Goal: Information Seeking & Learning: Check status

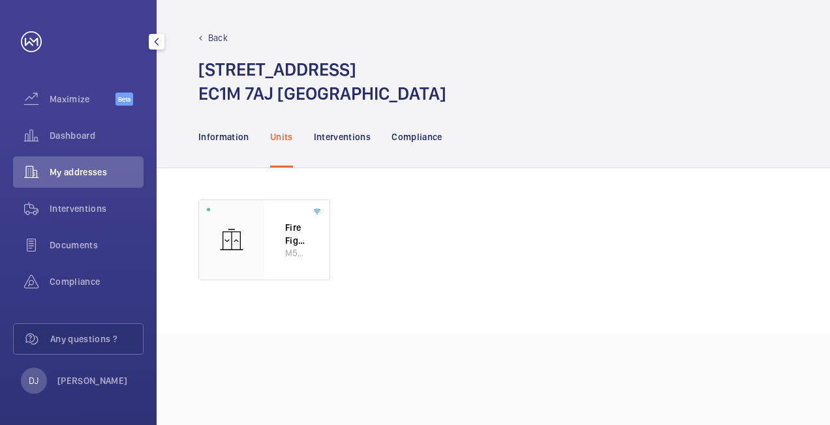
drag, startPoint x: 0, startPoint y: 0, endPoint x: 93, endPoint y: 177, distance: 200.0
click at [93, 177] on span "My addresses" at bounding box center [97, 172] width 94 height 13
click at [85, 136] on span "Dashboard" at bounding box center [97, 135] width 94 height 13
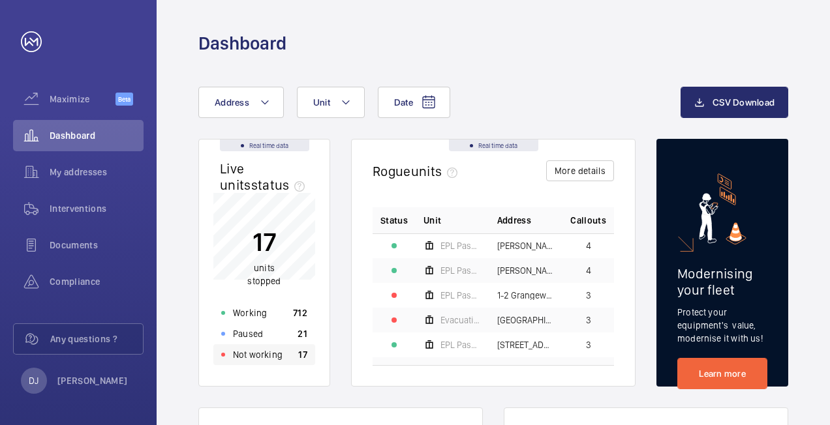
click at [277, 360] on p "Not working" at bounding box center [258, 354] width 50 height 13
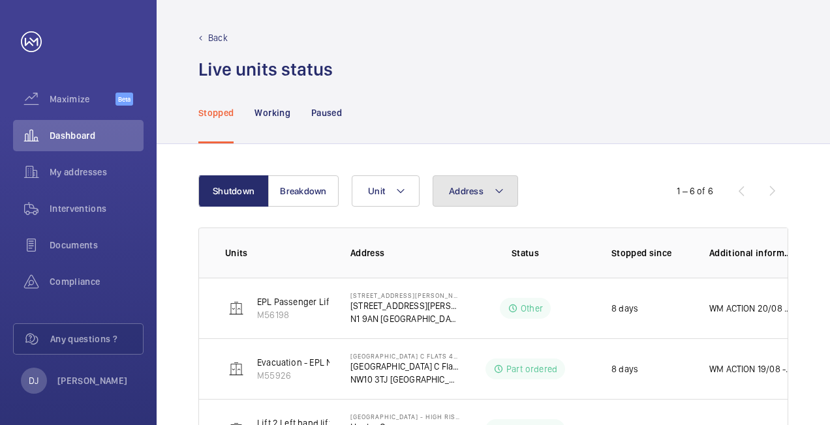
click at [472, 197] on button "Address" at bounding box center [475, 191] width 85 height 31
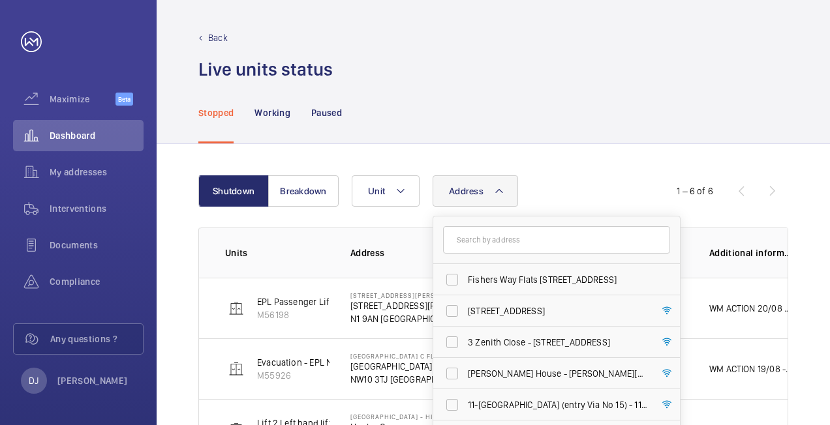
click at [479, 232] on input "text" at bounding box center [556, 239] width 227 height 27
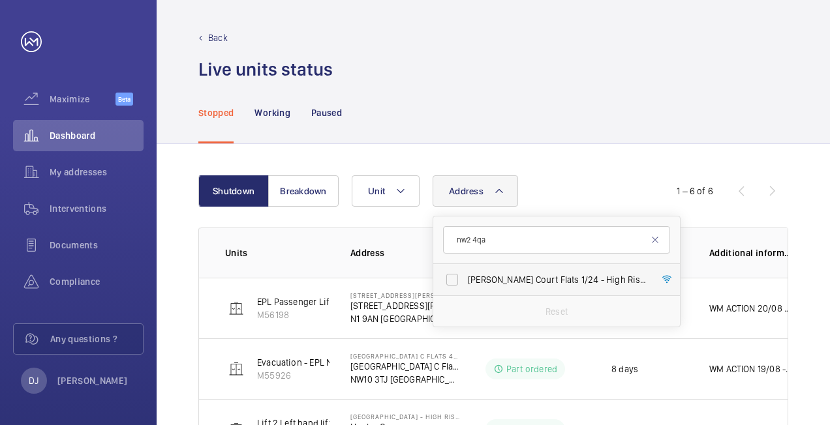
type input "nw2 4qa"
click at [538, 281] on span "[PERSON_NAME] Court Flats [STREET_ADDRESS][PERSON_NAME]" at bounding box center [557, 279] width 179 height 13
click at [465, 281] on input "[PERSON_NAME] Court Flats [STREET_ADDRESS][PERSON_NAME]" at bounding box center [452, 280] width 26 height 26
checkbox input "true"
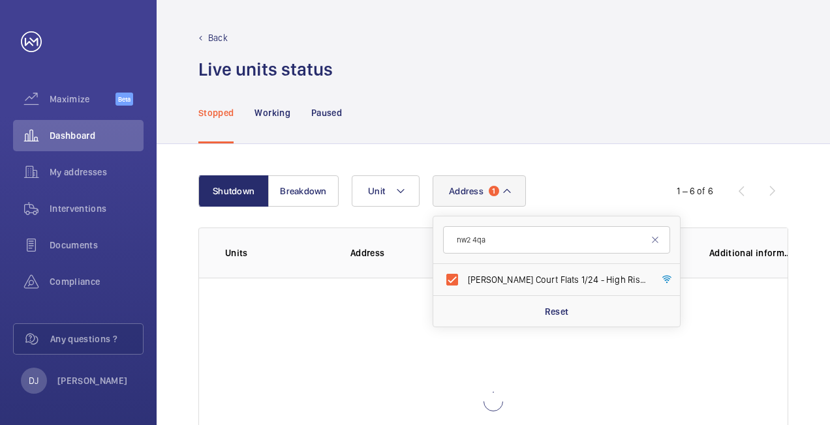
click at [633, 154] on div "Shutdown Breakdown Address 1 nw2 [GEOGRAPHIC_DATA][PERSON_NAME] 1/24 - High Ris…" at bounding box center [493, 350] width 673 height 413
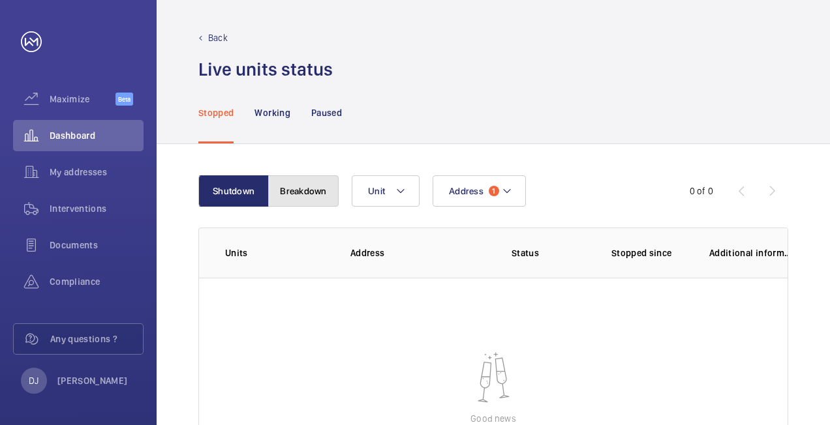
click at [306, 188] on button "Breakdown" at bounding box center [303, 191] width 70 height 31
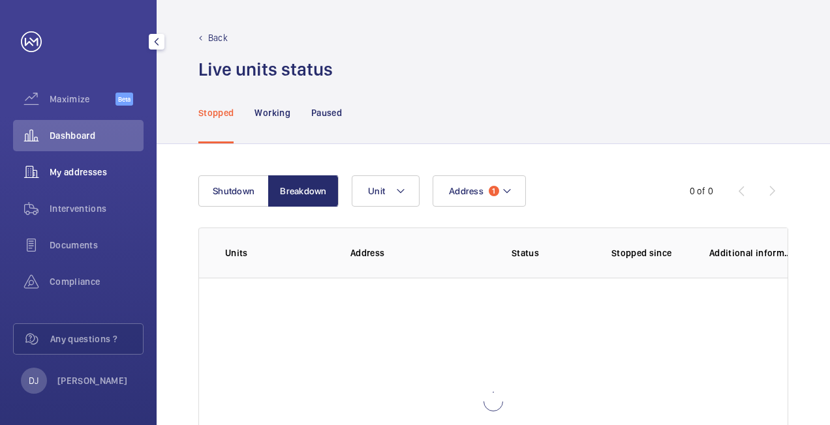
click at [65, 174] on span "My addresses" at bounding box center [97, 172] width 94 height 13
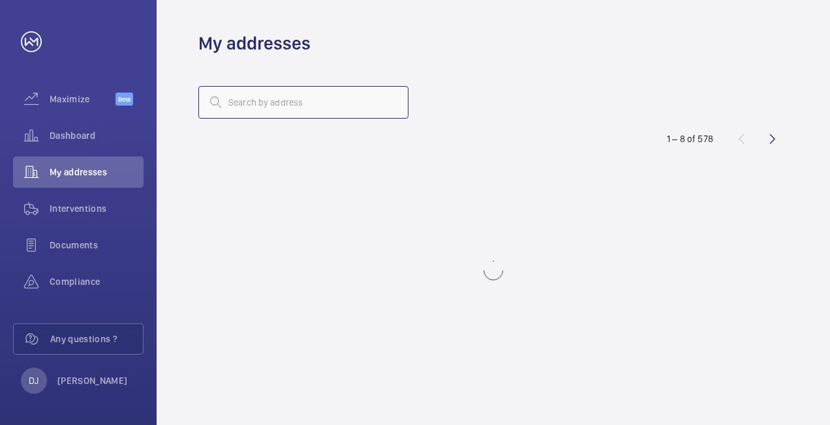
click at [275, 102] on input "text" at bounding box center [303, 102] width 210 height 33
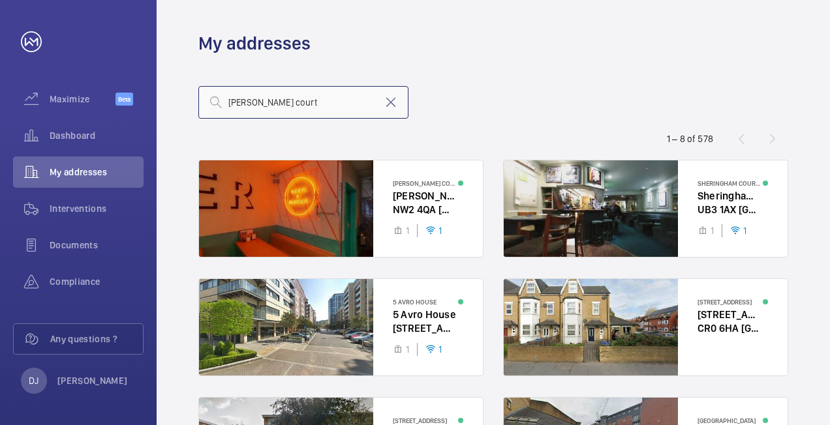
type input "[PERSON_NAME] court"
click at [56, 134] on span "Dashboard" at bounding box center [97, 135] width 94 height 13
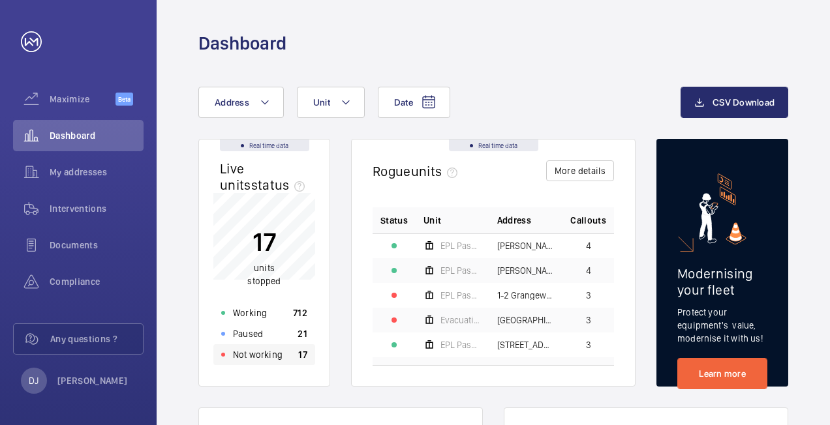
click at [294, 356] on div "Not working 17" at bounding box center [264, 355] width 102 height 21
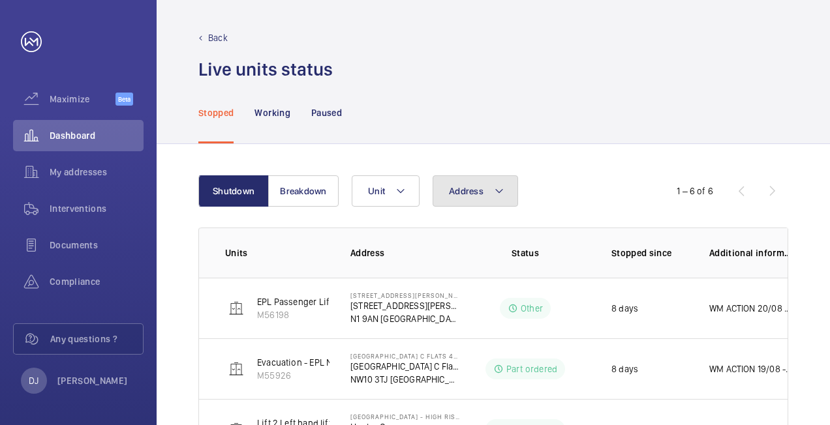
click at [504, 193] on button "Address" at bounding box center [475, 191] width 85 height 31
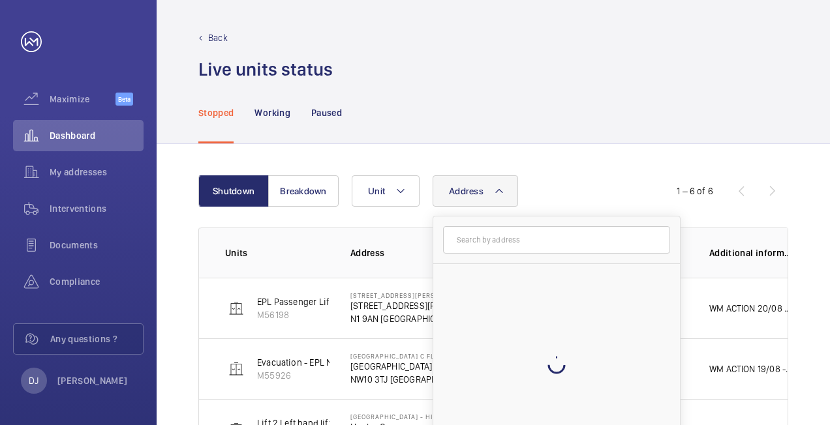
click at [509, 234] on input "text" at bounding box center [556, 239] width 227 height 27
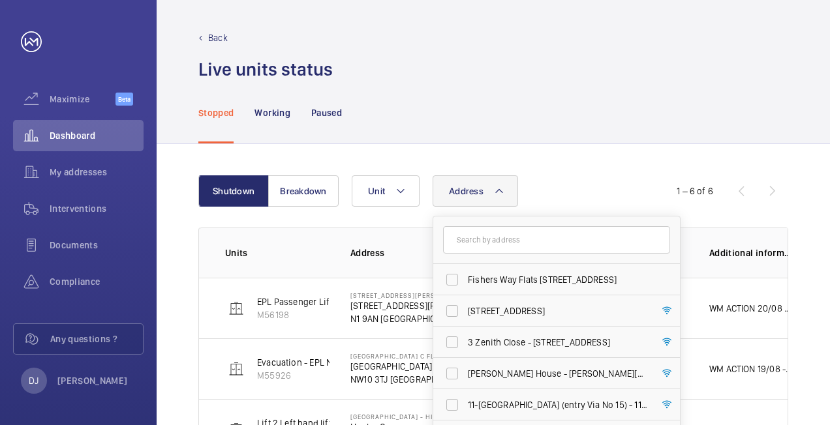
click at [521, 241] on input "text" at bounding box center [556, 239] width 227 height 27
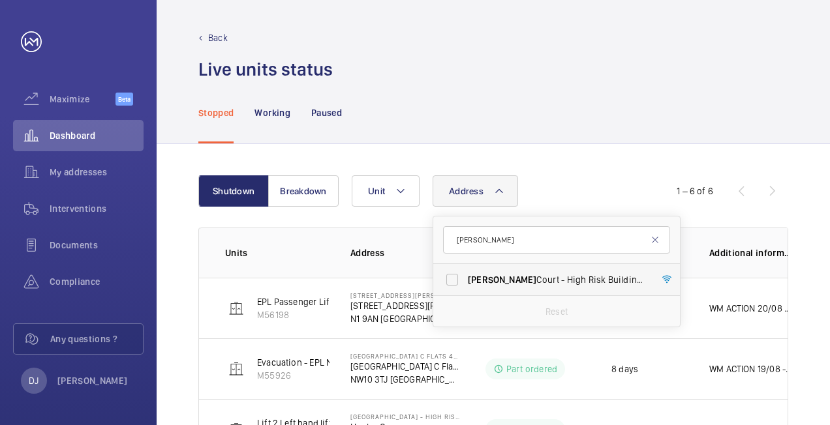
type input "[PERSON_NAME]"
click at [535, 273] on span "[PERSON_NAME] Court - High [STREET_ADDRESS][PERSON_NAME]" at bounding box center [557, 279] width 179 height 13
click at [465, 273] on input "[PERSON_NAME] Court - High [STREET_ADDRESS][PERSON_NAME]" at bounding box center [452, 280] width 26 height 26
checkbox input "true"
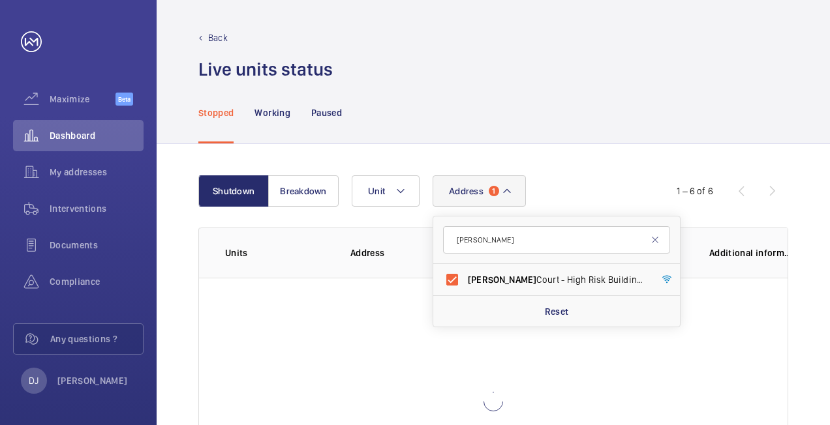
click at [583, 154] on div "Shutdown Breakdown Address [STREET_ADDRESS][PERSON_NAME][PERSON_NAME] Reset Uni…" at bounding box center [493, 350] width 673 height 413
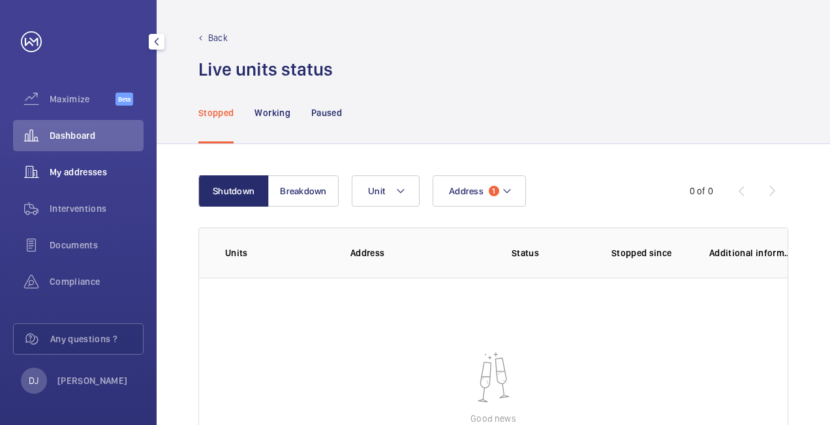
click at [85, 174] on span "My addresses" at bounding box center [97, 172] width 94 height 13
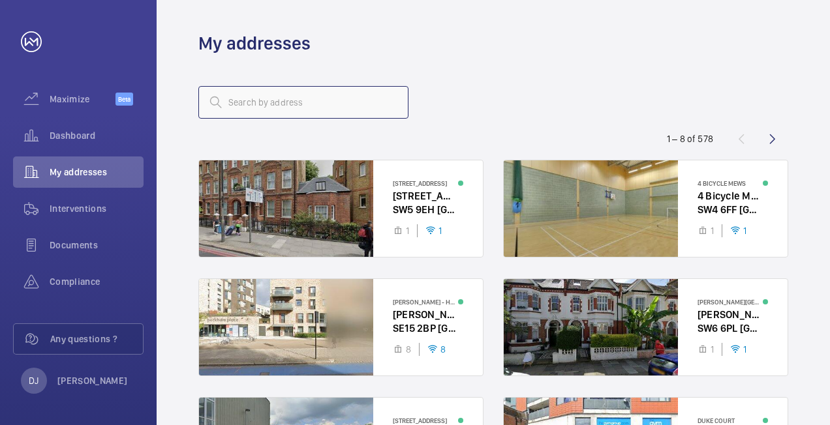
click at [328, 108] on input "text" at bounding box center [303, 102] width 210 height 33
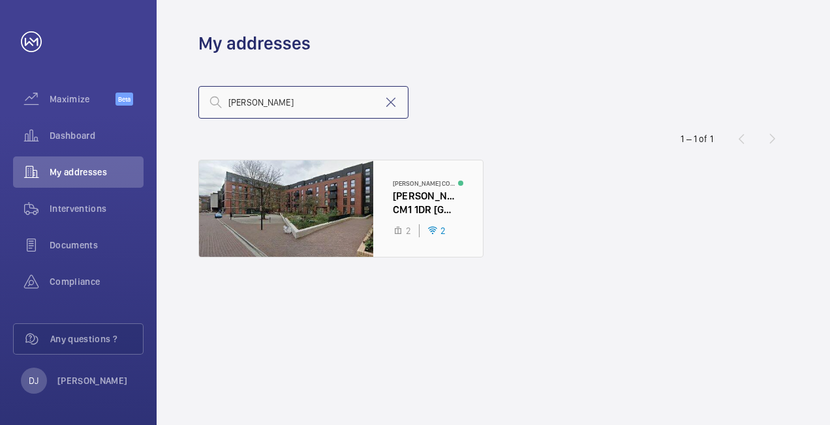
type input "[PERSON_NAME]"
click at [395, 204] on div at bounding box center [341, 209] width 284 height 97
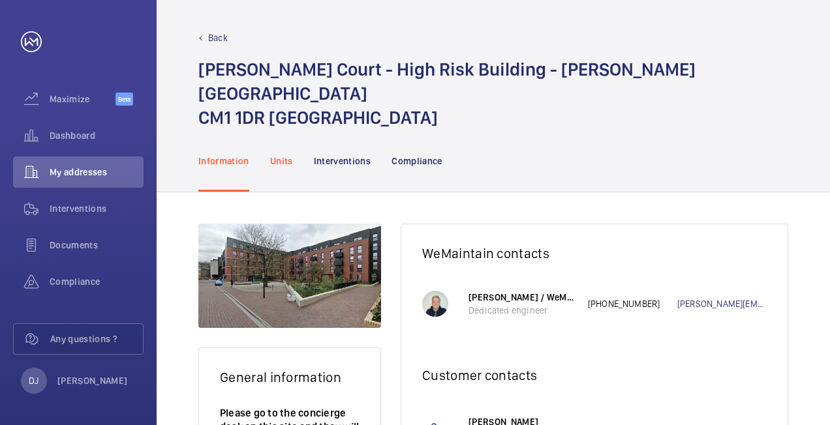
click at [283, 155] on p "Units" at bounding box center [281, 161] width 23 height 13
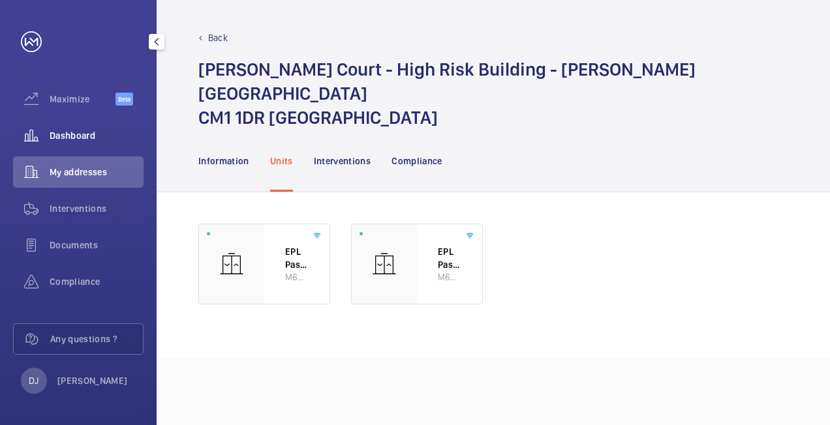
click at [75, 128] on div "Dashboard" at bounding box center [78, 135] width 131 height 31
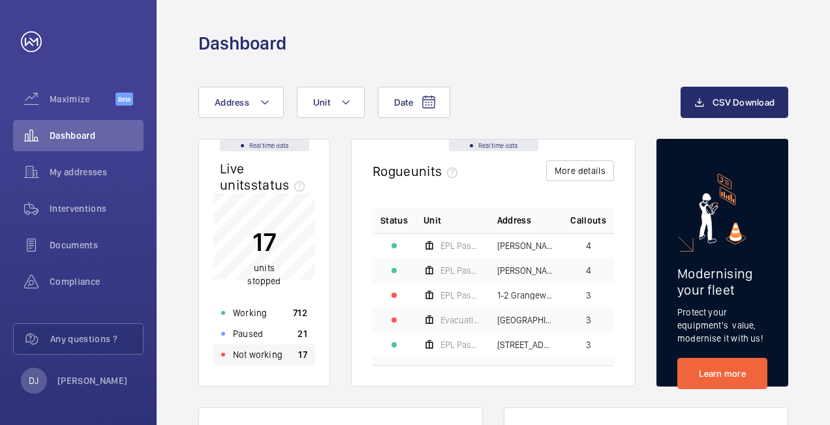
click at [294, 362] on div "Not working 17" at bounding box center [264, 355] width 102 height 21
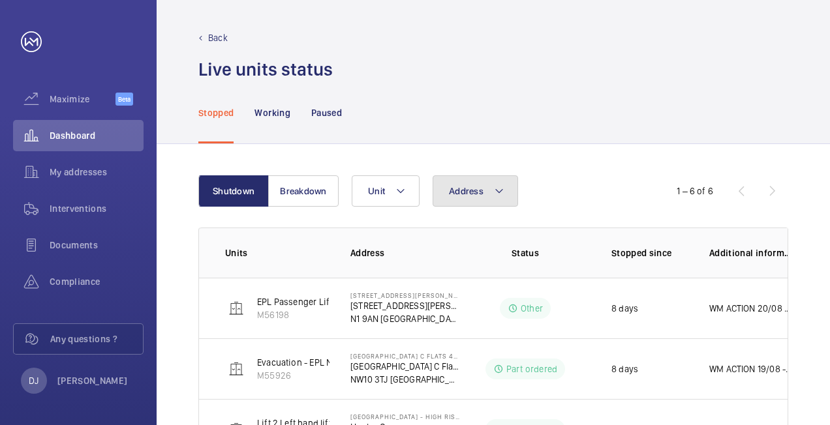
click at [472, 183] on button "Address" at bounding box center [475, 191] width 85 height 31
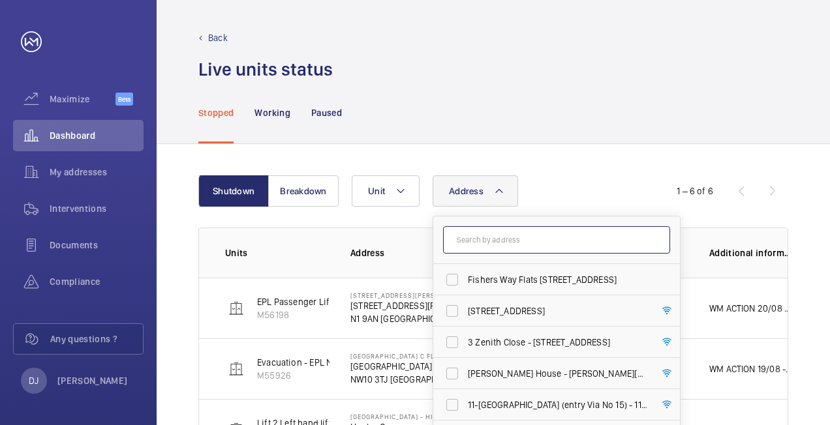
click at [497, 241] on input "text" at bounding box center [556, 239] width 227 height 27
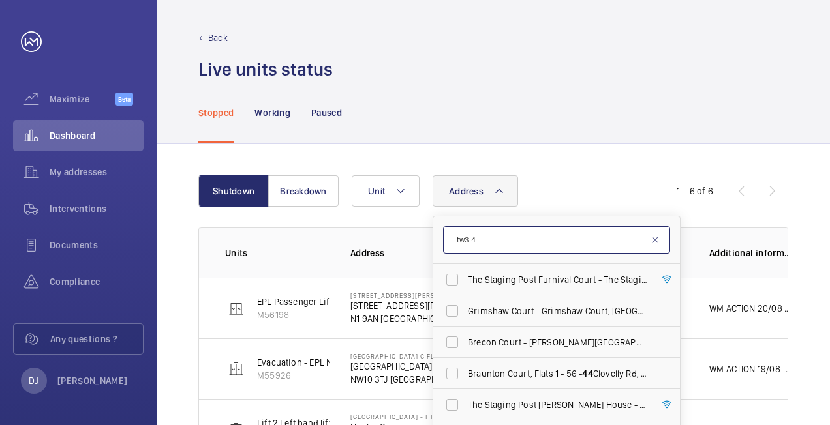
click at [518, 240] on input "tw3 4" at bounding box center [556, 239] width 227 height 27
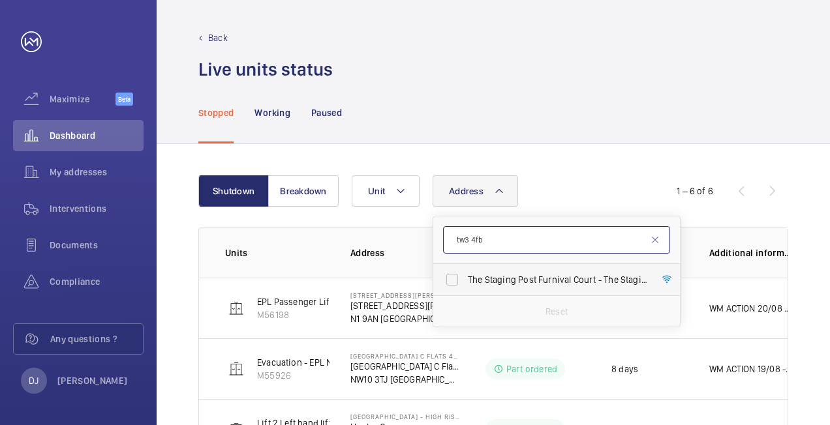
type input "tw3 4fb"
click at [525, 286] on span "The Staging Post Furnival Court - The Staging Post [STREET_ADDRESS]" at bounding box center [557, 279] width 179 height 13
click at [465, 286] on input "The Staging Post Furnival Court - The Staging Post [STREET_ADDRESS]" at bounding box center [452, 280] width 26 height 26
checkbox input "true"
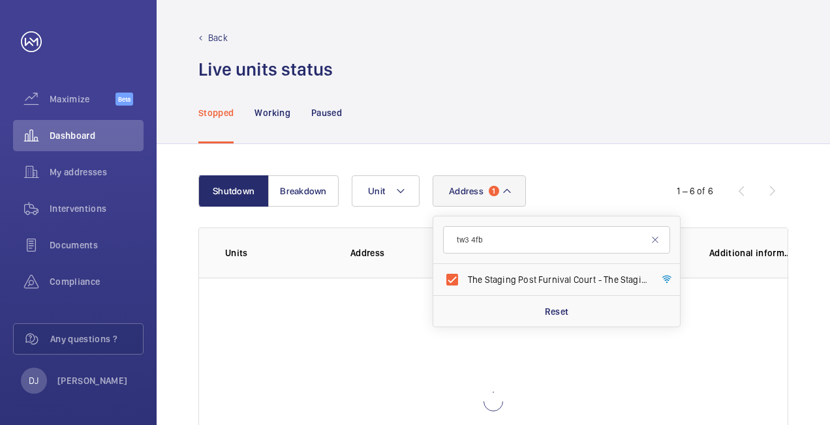
click at [608, 174] on div "Shutdown Breakdown Address 1 tw3 4fb The Staging Post Furnival Court - The Stag…" at bounding box center [493, 350] width 673 height 413
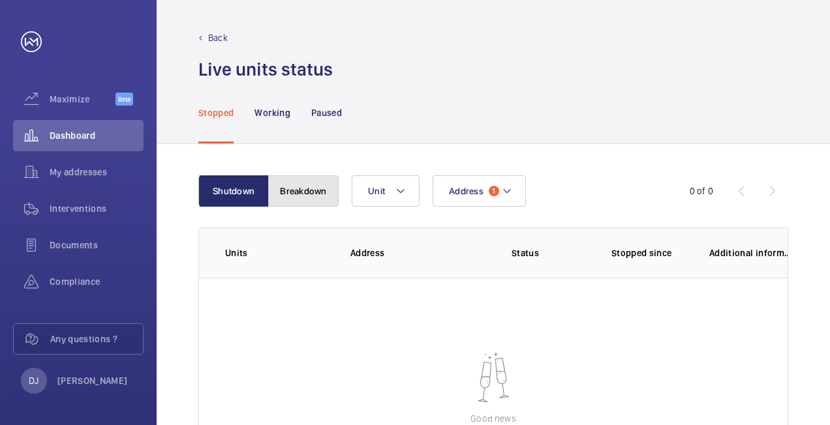
click at [307, 186] on button "Breakdown" at bounding box center [303, 191] width 70 height 31
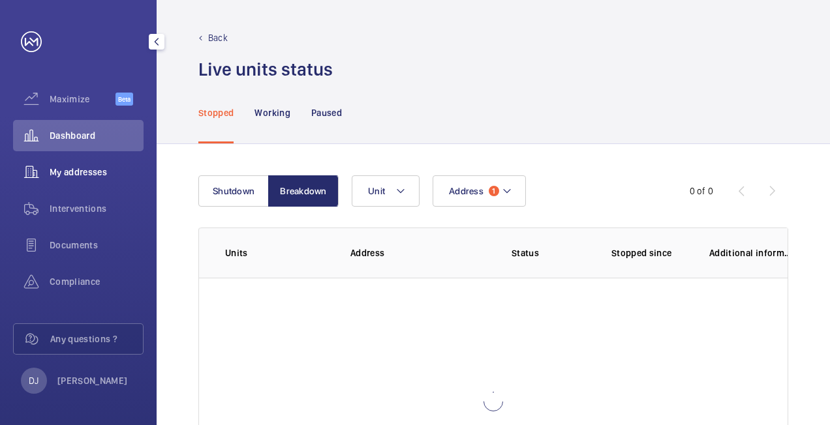
click at [87, 166] on span "My addresses" at bounding box center [97, 172] width 94 height 13
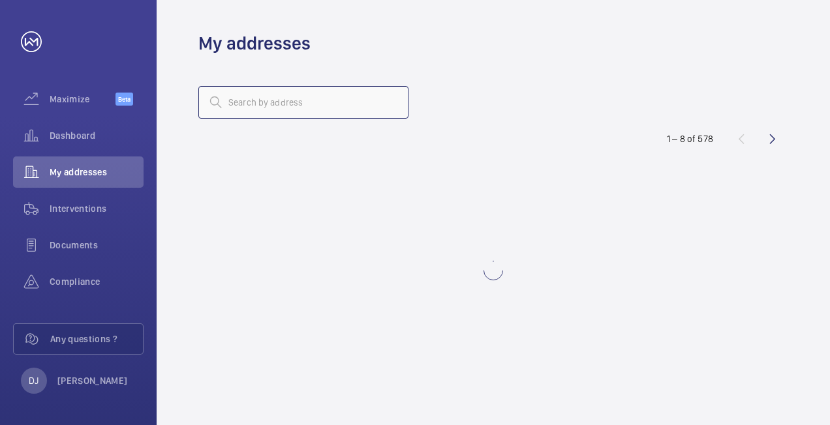
click at [312, 107] on input "text" at bounding box center [303, 102] width 210 height 33
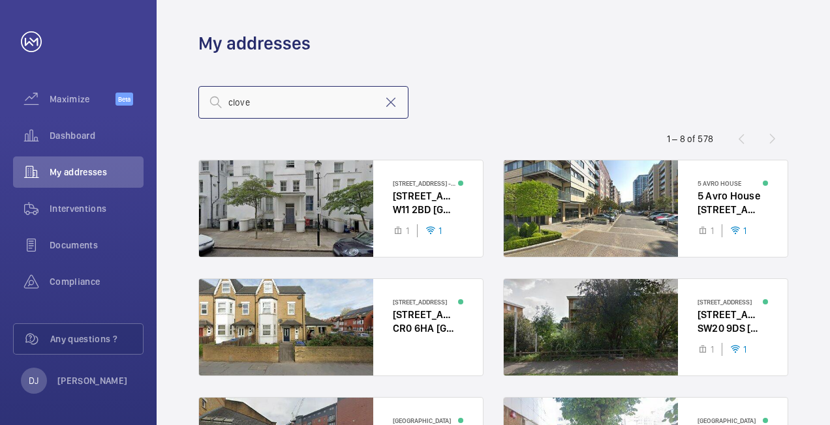
click at [275, 102] on input "clove" at bounding box center [303, 102] width 210 height 33
type input "c"
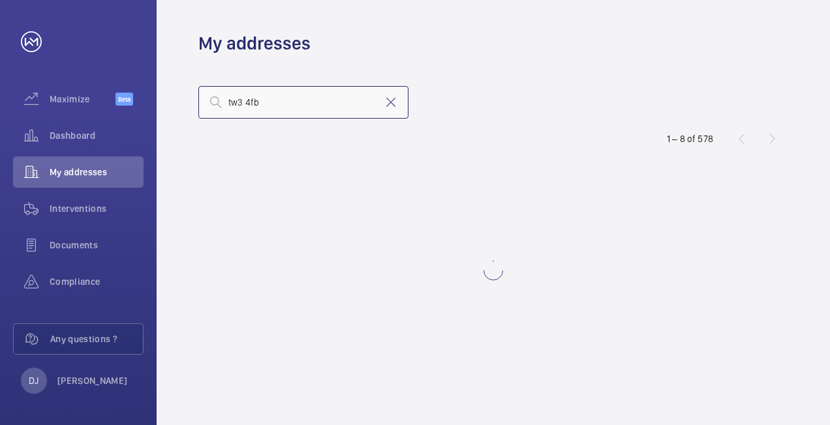
type input "tw3 4fb"
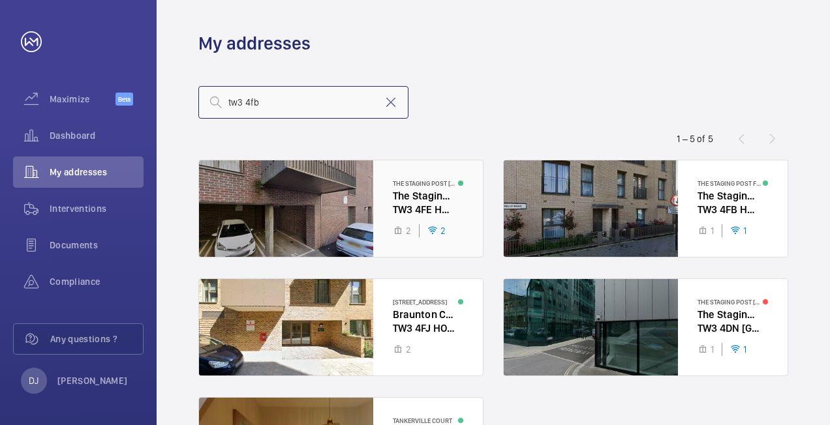
scroll to position [65, 0]
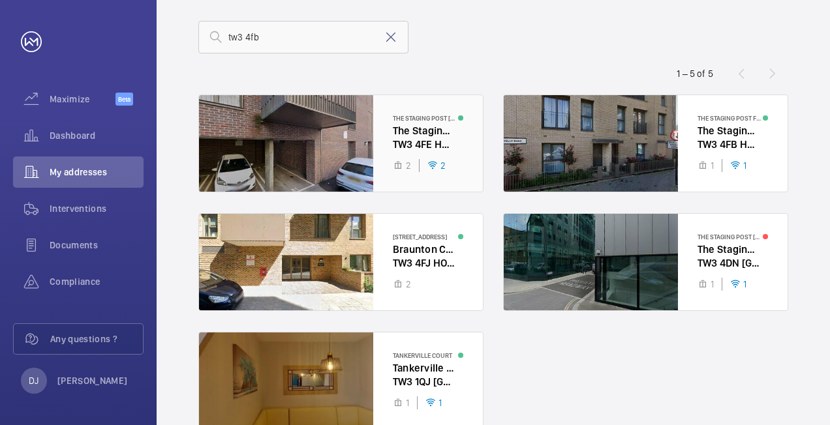
click at [427, 151] on div at bounding box center [341, 143] width 284 height 97
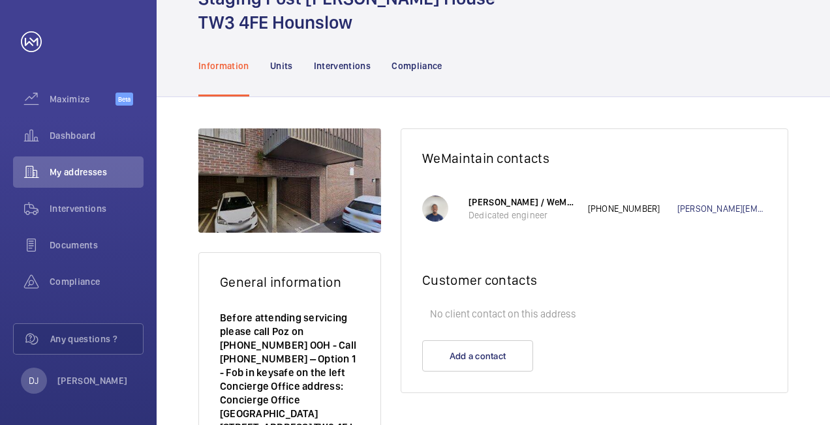
scroll to position [74, 0]
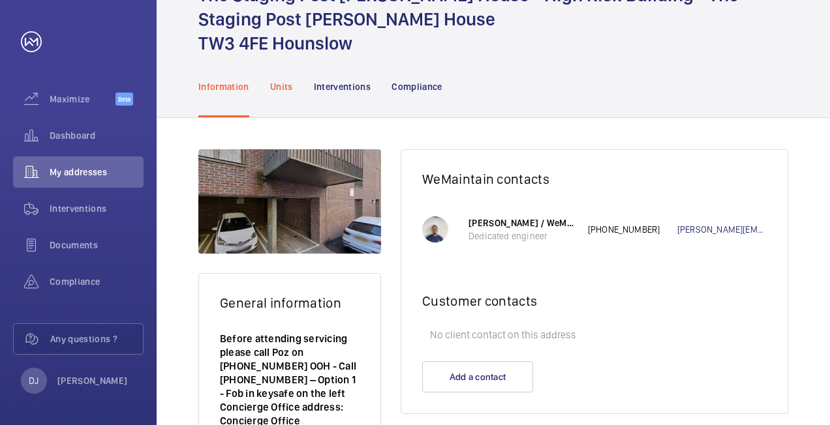
click at [286, 87] on p "Units" at bounding box center [281, 86] width 23 height 13
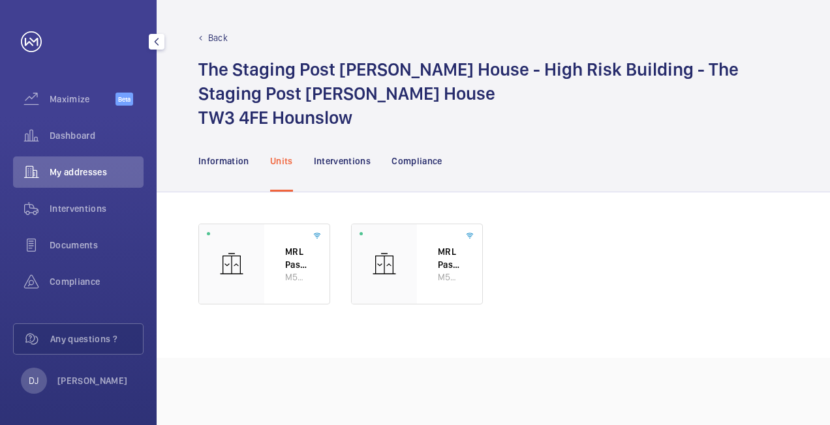
click at [77, 171] on span "My addresses" at bounding box center [97, 172] width 94 height 13
click at [224, 35] on p "Back" at bounding box center [218, 37] width 20 height 13
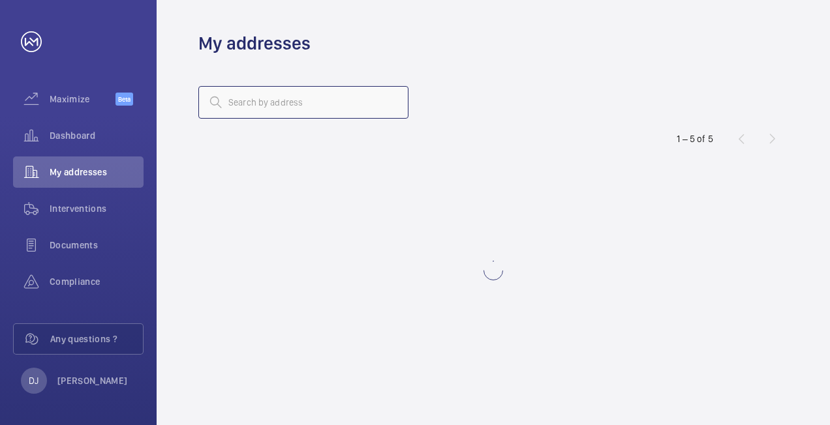
click at [310, 102] on input "text" at bounding box center [303, 102] width 210 height 33
type input "l"
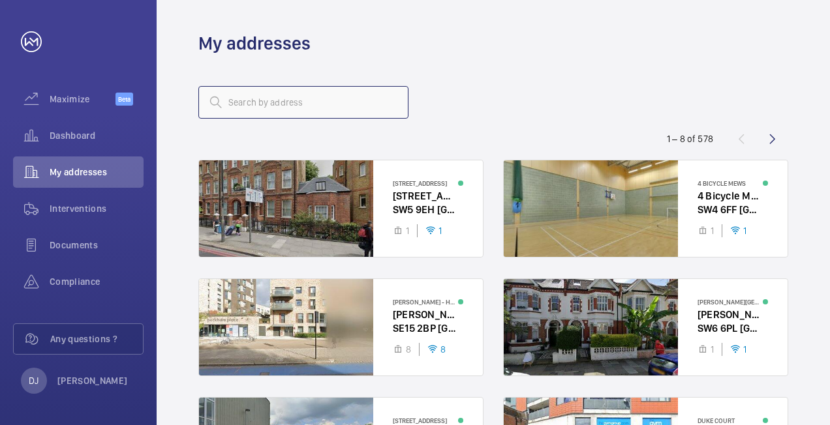
click at [292, 91] on input "text" at bounding box center [303, 102] width 210 height 33
click at [290, 100] on input "text" at bounding box center [303, 102] width 210 height 33
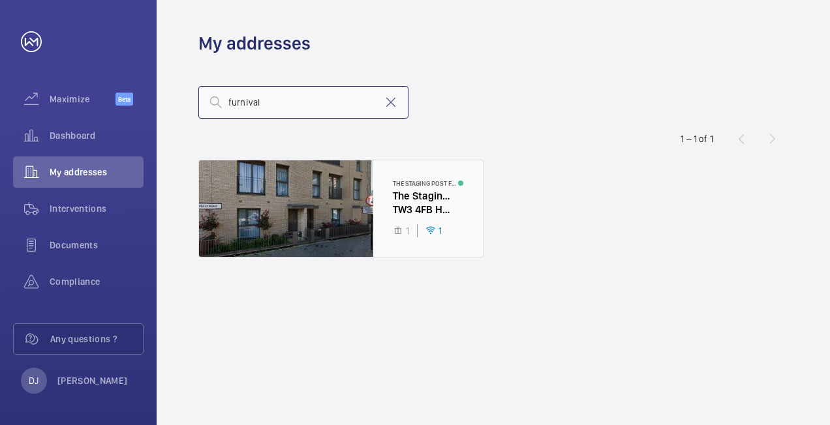
type input "furnival"
click at [389, 192] on div at bounding box center [341, 209] width 284 height 97
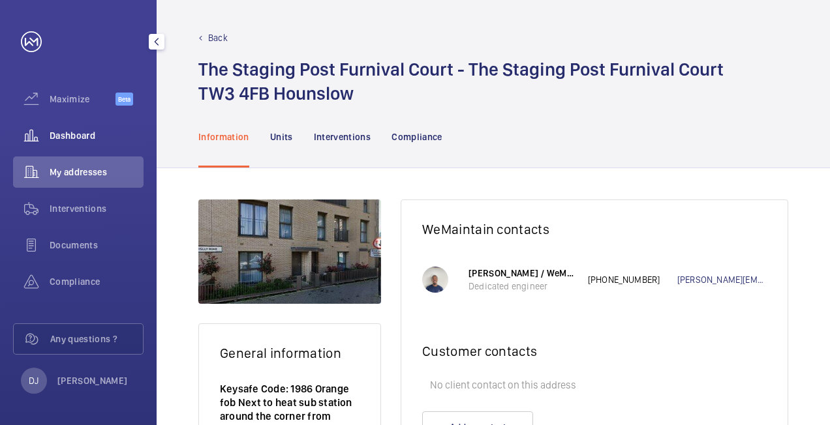
click at [47, 131] on wm-front-icon-button at bounding box center [31, 135] width 37 height 31
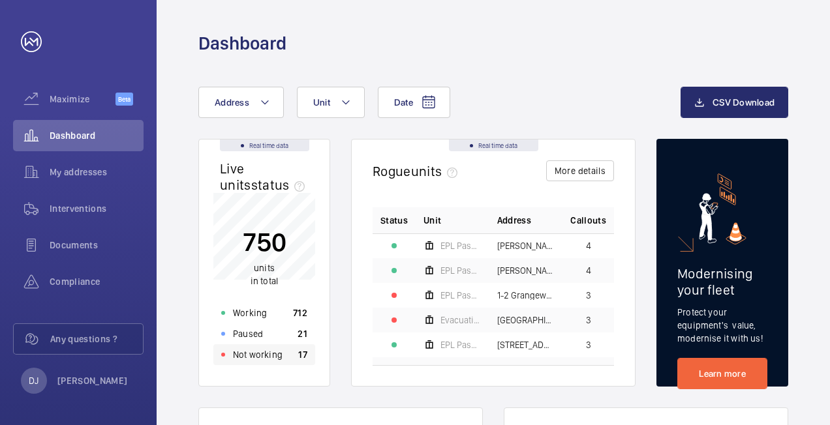
click at [305, 362] on div "Not working 17" at bounding box center [264, 355] width 102 height 21
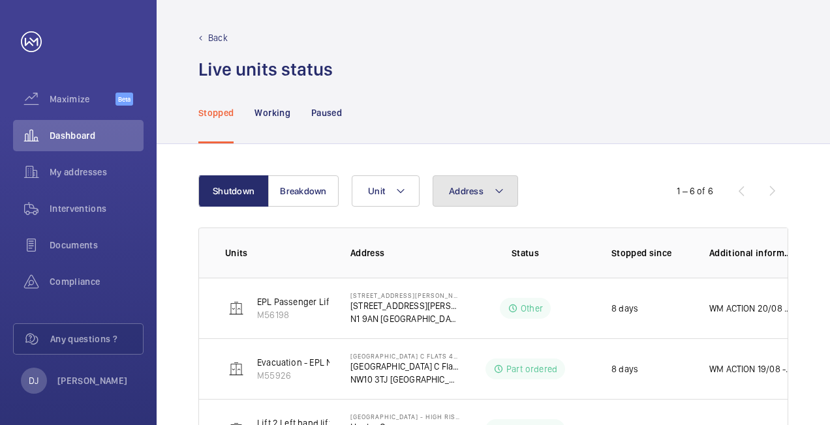
click at [488, 194] on button "Address" at bounding box center [475, 191] width 85 height 31
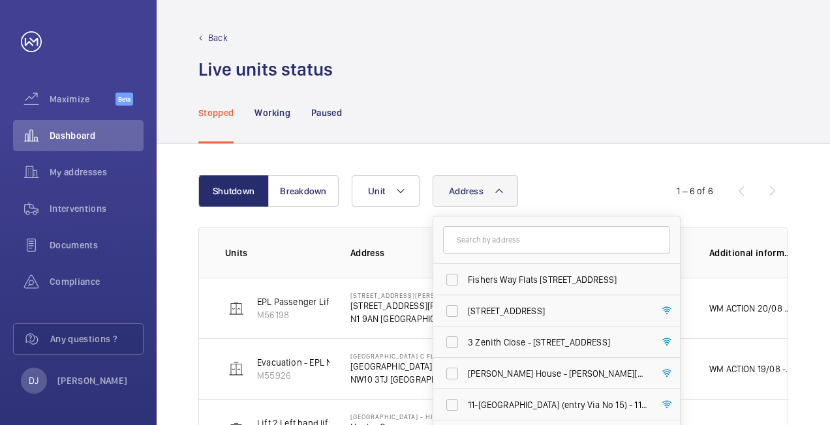
click at [498, 245] on input "text" at bounding box center [556, 239] width 227 height 27
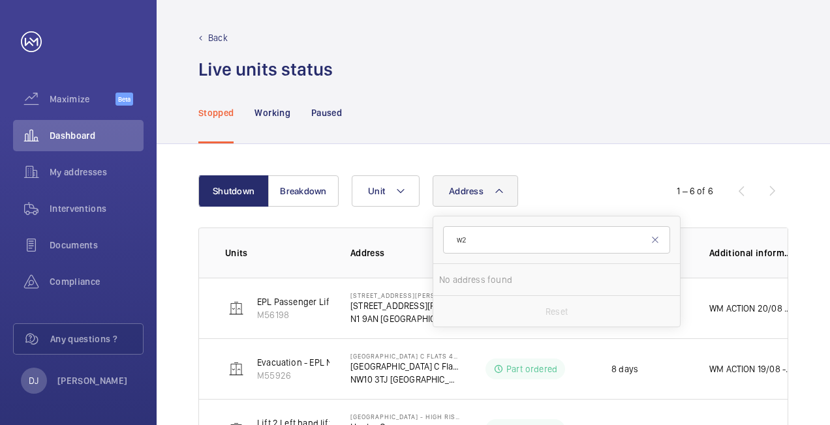
type input "w2"
click at [788, 157] on div "Shutdown Breakdown Address w2 No address found Reset Unit 1 – 6 of 6 Units Addr…" at bounding box center [493, 409] width 673 height 530
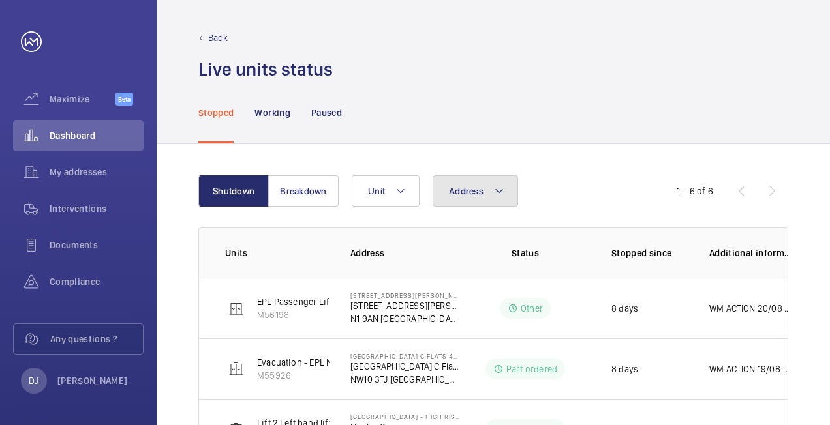
click at [451, 190] on span "Address" at bounding box center [466, 191] width 35 height 10
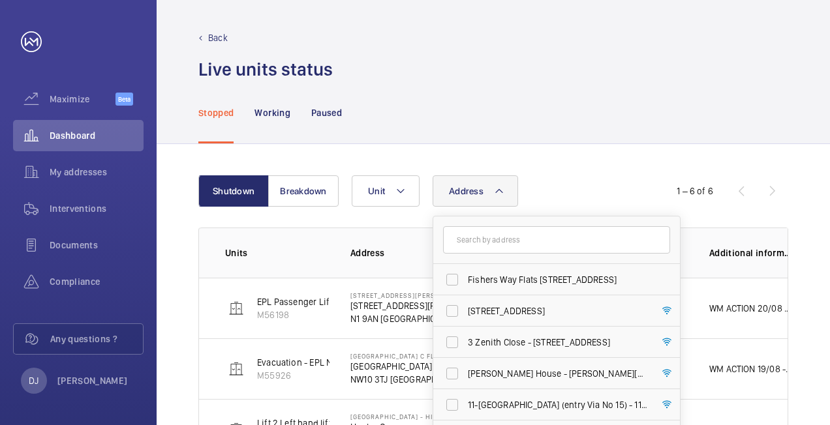
click at [544, 243] on input "text" at bounding box center [556, 239] width 227 height 27
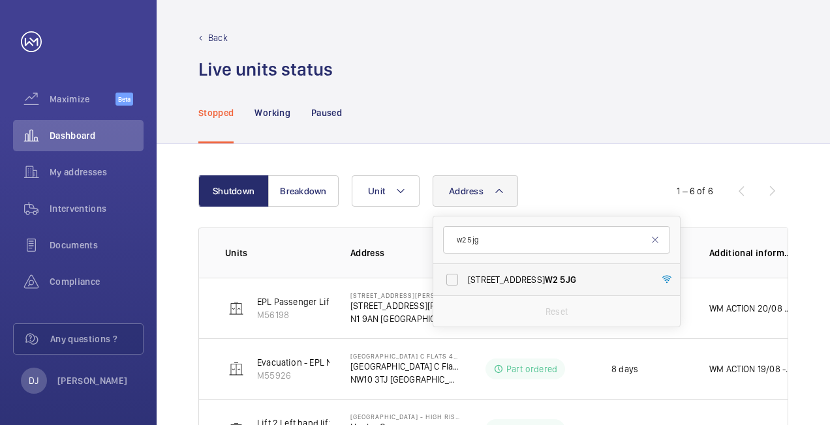
type input "w2 5jg"
click at [534, 273] on span "[STREET_ADDRESS]" at bounding box center [557, 279] width 179 height 13
click at [465, 273] on input "[STREET_ADDRESS]" at bounding box center [452, 280] width 26 height 26
checkbox input "true"
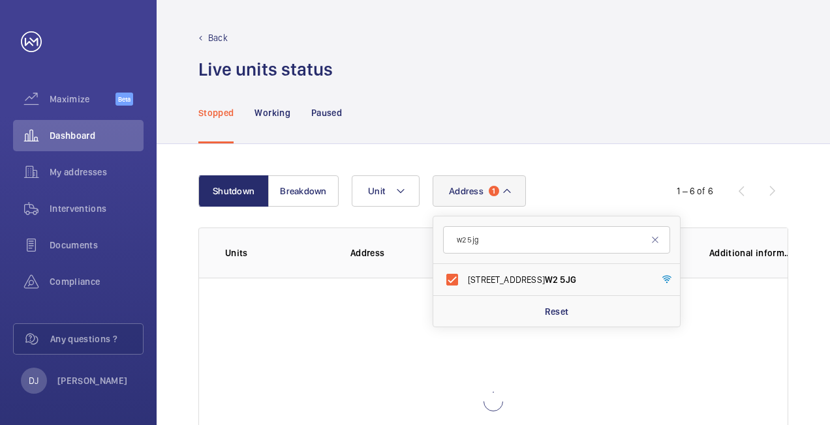
click at [585, 176] on div "Address [STREET_ADDRESS] Reset Unit" at bounding box center [492, 191] width 280 height 31
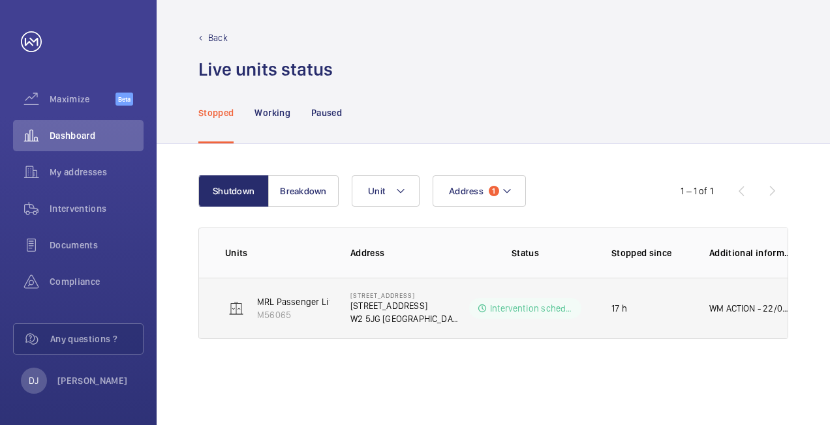
click at [533, 307] on p "Intervention scheduled" at bounding box center [532, 308] width 84 height 13
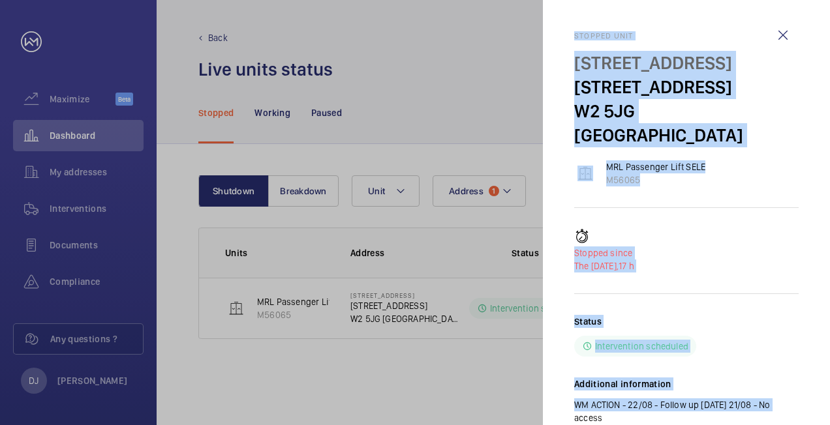
scroll to position [14, 0]
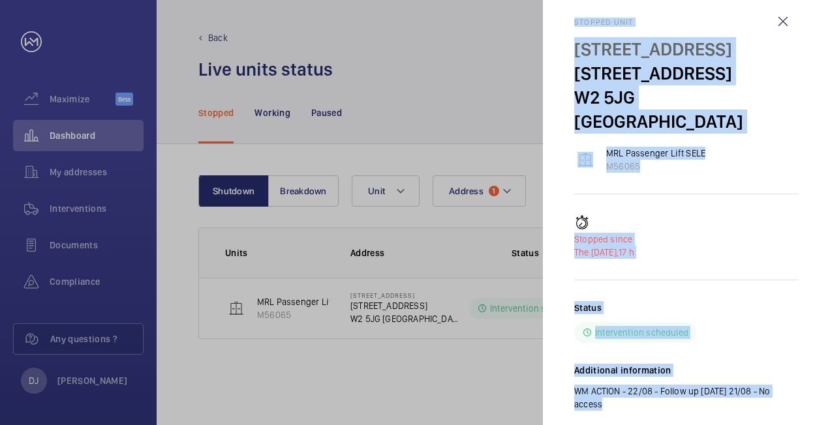
drag, startPoint x: 574, startPoint y: 34, endPoint x: 818, endPoint y: 388, distance: 429.9
click at [818, 389] on mat-sidenav "Stopped [STREET_ADDRESS] MRL Passenger Lift SELE M56065 Stopped since The [DATE…" at bounding box center [686, 212] width 287 height 425
drag, startPoint x: 818, startPoint y: 388, endPoint x: 769, endPoint y: 368, distance: 53.0
copy div "Stopped [STREET_ADDRESS] MRL Passenger Lift SELE M56065 Stopped since The [DATE…"
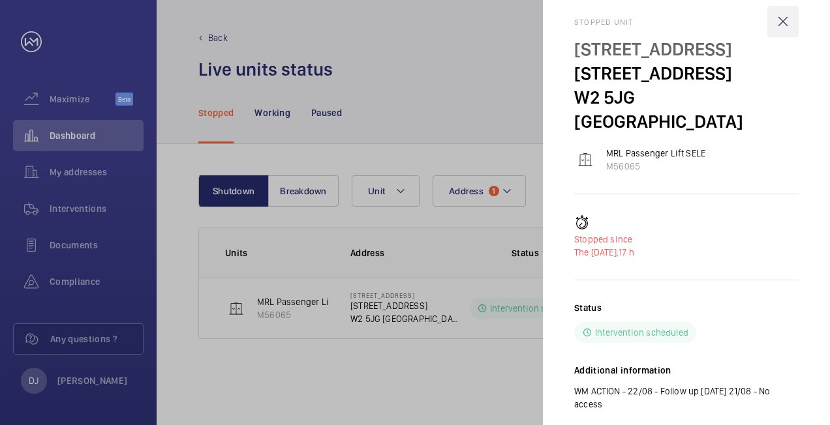
click at [779, 12] on wm-front-icon-button at bounding box center [782, 21] width 31 height 31
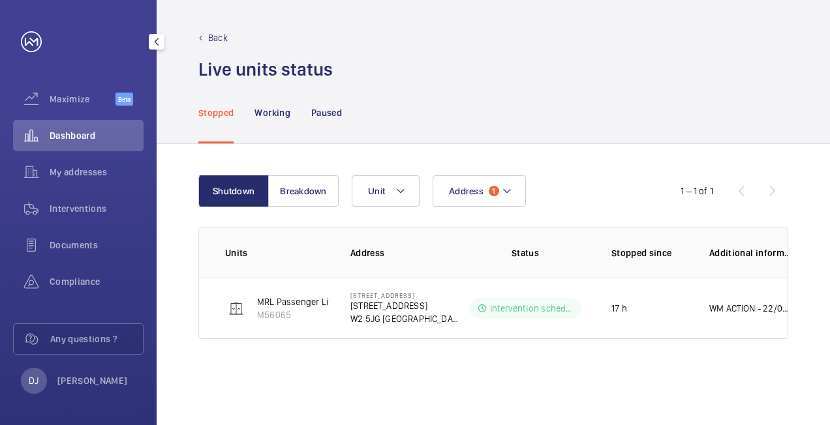
click at [82, 138] on span "Dashboard" at bounding box center [97, 135] width 94 height 13
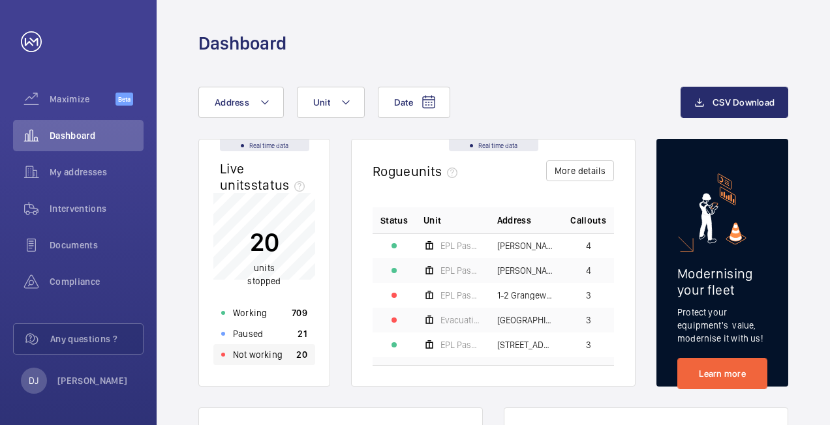
click at [288, 356] on div "Not working 20" at bounding box center [264, 355] width 102 height 21
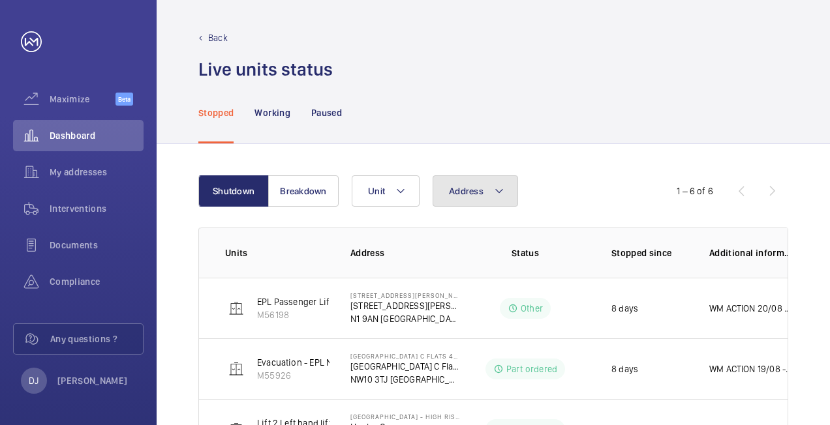
click at [486, 188] on button "Address" at bounding box center [475, 191] width 85 height 31
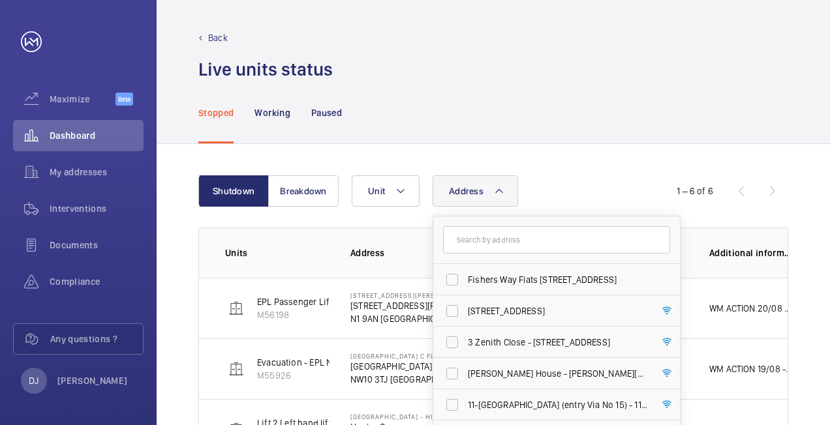
click at [499, 232] on input "text" at bounding box center [556, 239] width 227 height 27
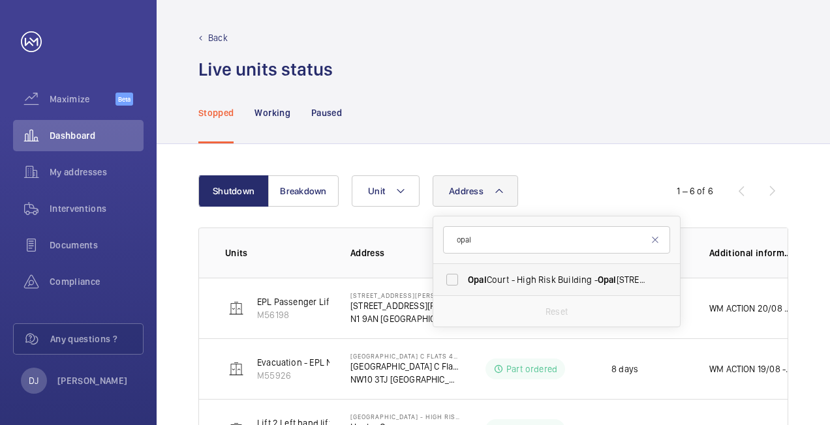
type input "opal"
click at [513, 274] on span "Opal Court - High Risk Building - [GEOGRAPHIC_DATA]" at bounding box center [557, 279] width 179 height 13
click at [465, 274] on input "Opal Court - High Risk Building - [GEOGRAPHIC_DATA]" at bounding box center [452, 280] width 26 height 26
checkbox input "true"
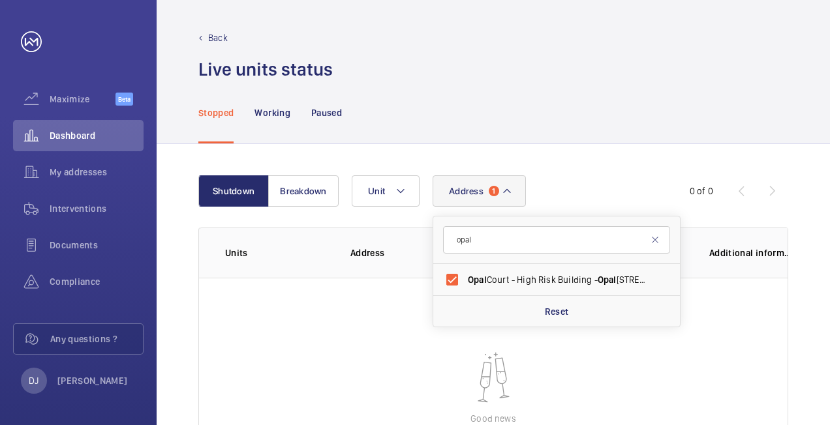
click at [418, 102] on div "Stopped Working Paused" at bounding box center [493, 113] width 590 height 62
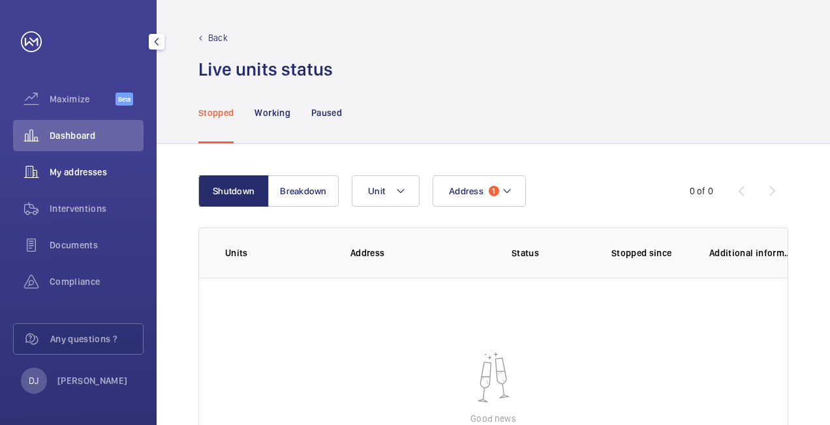
click at [85, 171] on span "My addresses" at bounding box center [97, 172] width 94 height 13
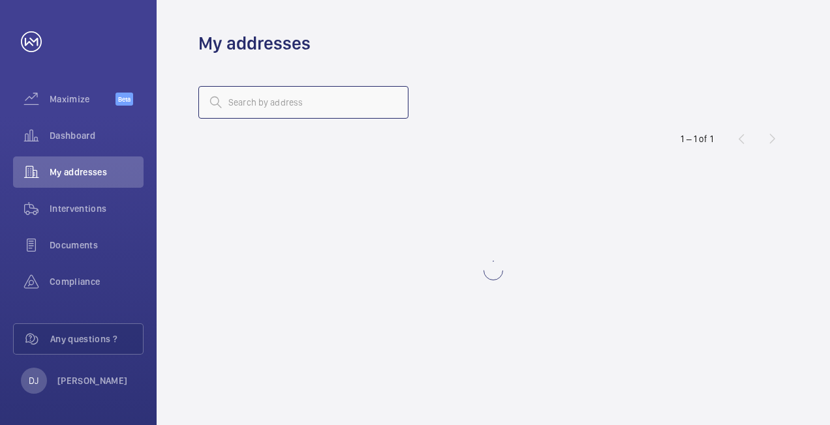
click at [314, 99] on input "text" at bounding box center [303, 102] width 210 height 33
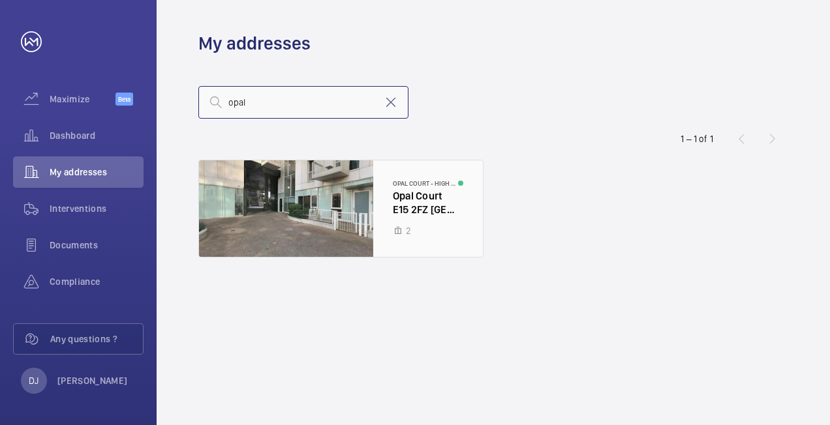
type input "opal"
click at [358, 216] on div at bounding box center [341, 209] width 284 height 97
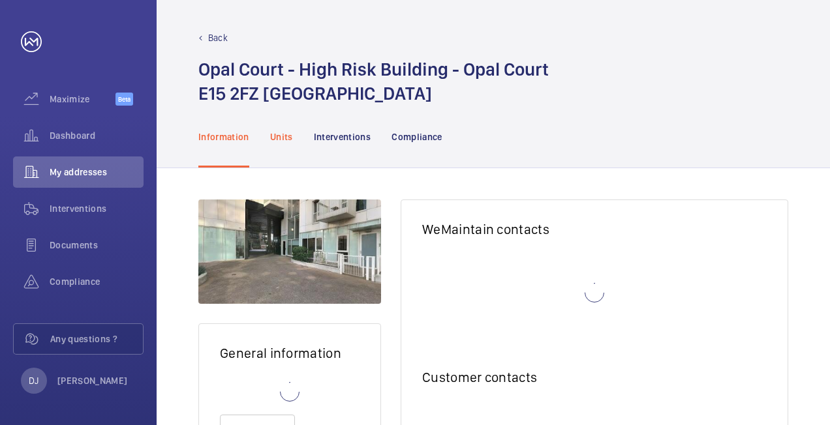
click at [277, 131] on p "Units" at bounding box center [281, 137] width 23 height 13
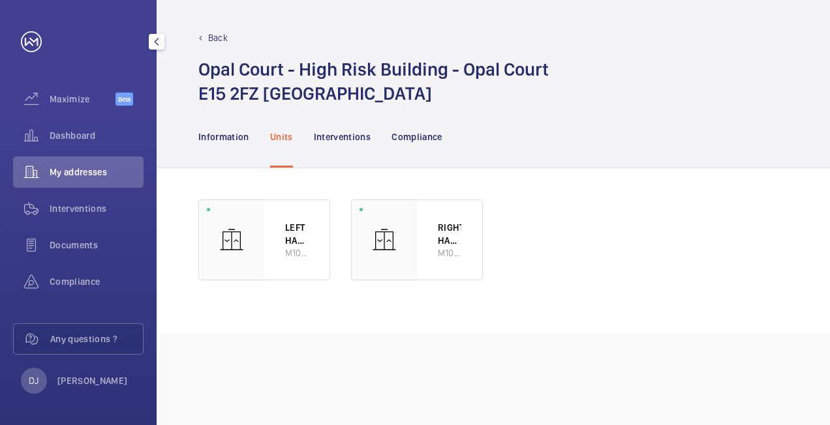
click at [73, 133] on span "Dashboard" at bounding box center [97, 135] width 94 height 13
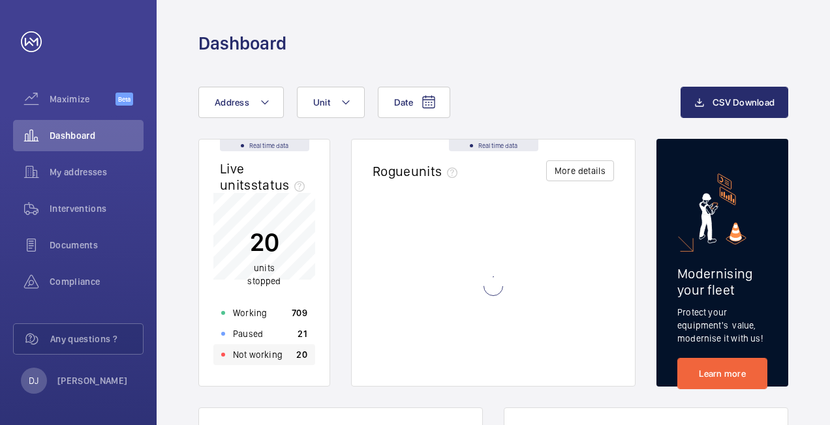
click at [261, 363] on div "Not working 20" at bounding box center [264, 355] width 102 height 21
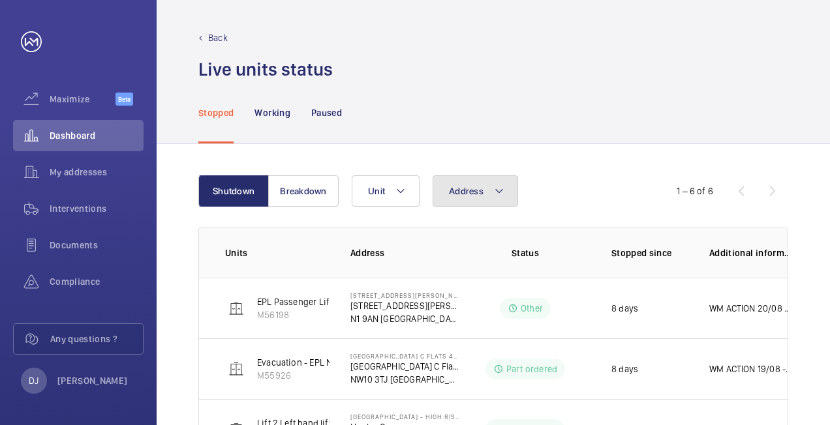
click at [457, 194] on span "Address" at bounding box center [466, 191] width 35 height 10
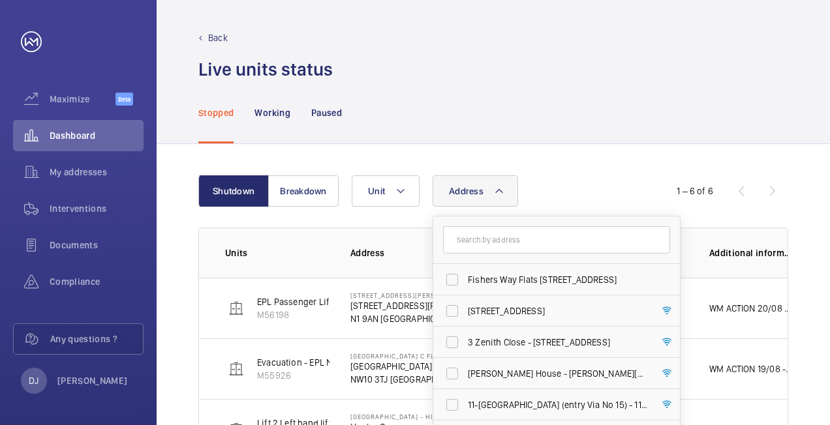
click at [492, 239] on input "text" at bounding box center [556, 239] width 227 height 27
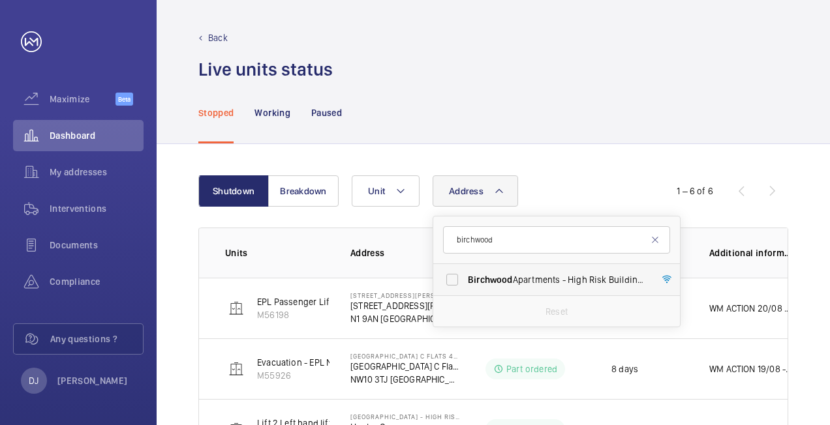
type input "birchwood"
click at [527, 283] on span "[GEOGRAPHIC_DATA] - High Risk Building - [GEOGRAPHIC_DATA]" at bounding box center [557, 279] width 179 height 13
click at [465, 283] on input "[GEOGRAPHIC_DATA] - High Risk Building - [GEOGRAPHIC_DATA]" at bounding box center [452, 280] width 26 height 26
checkbox input "true"
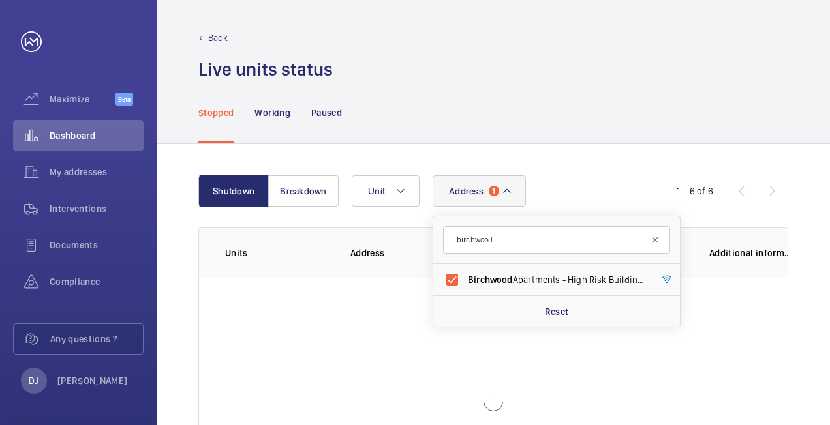
drag, startPoint x: 560, startPoint y: 112, endPoint x: 418, endPoint y: 150, distance: 147.2
click at [560, 111] on div "Stopped Working Paused" at bounding box center [493, 113] width 590 height 62
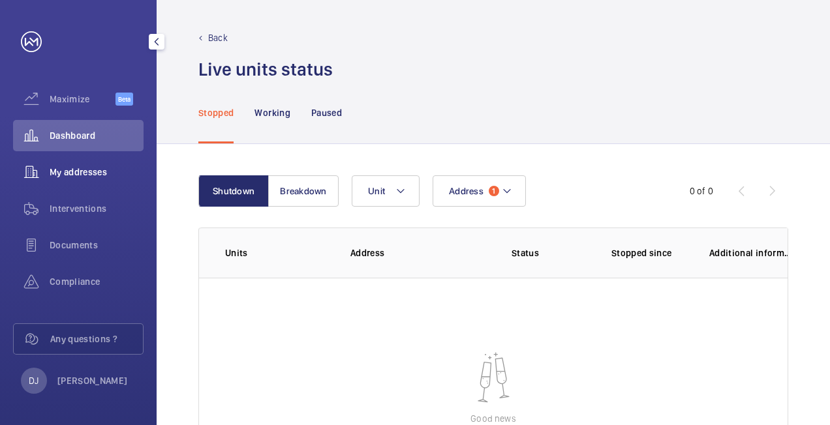
click at [91, 163] on div "My addresses" at bounding box center [78, 172] width 131 height 31
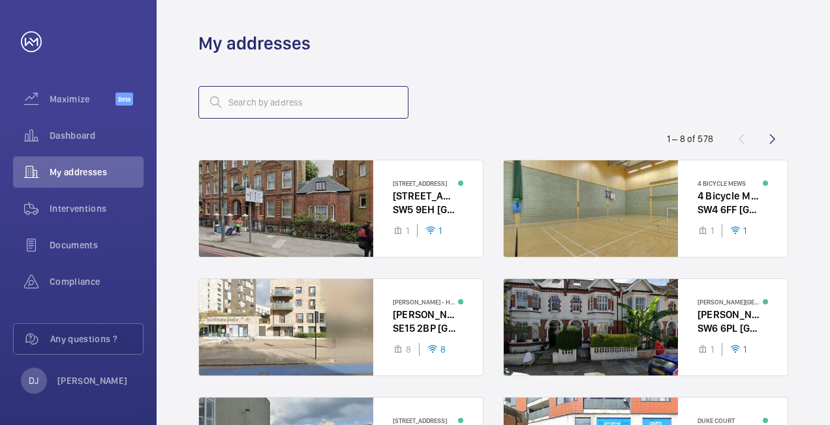
click at [264, 110] on input "text" at bounding box center [303, 102] width 210 height 33
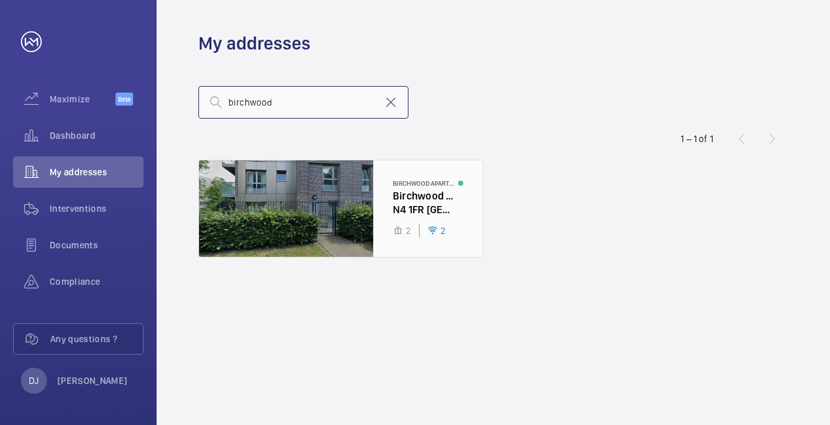
type input "birchwood"
click at [328, 213] on div at bounding box center [341, 209] width 284 height 97
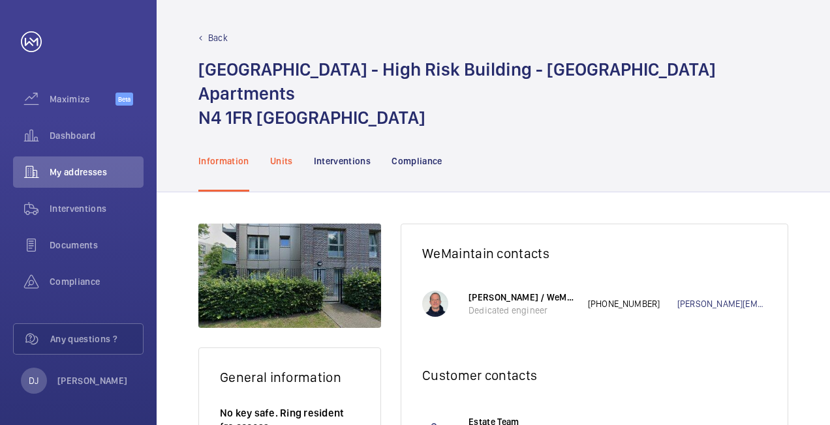
click at [280, 155] on p "Units" at bounding box center [281, 161] width 23 height 13
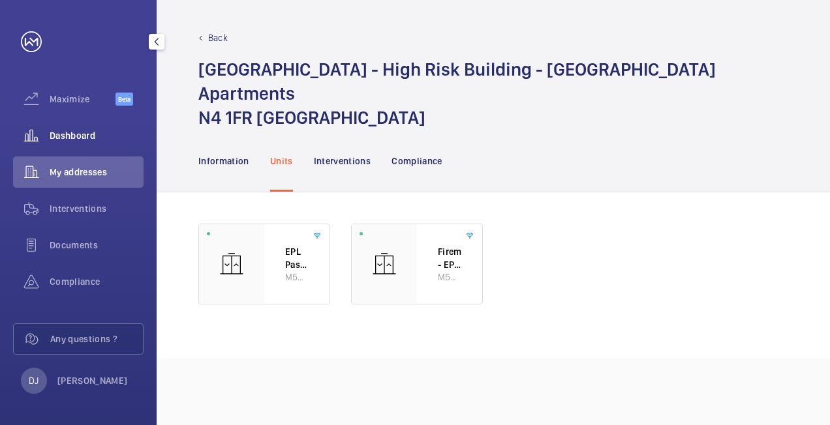
click at [47, 138] on wm-front-icon-button at bounding box center [31, 135] width 37 height 31
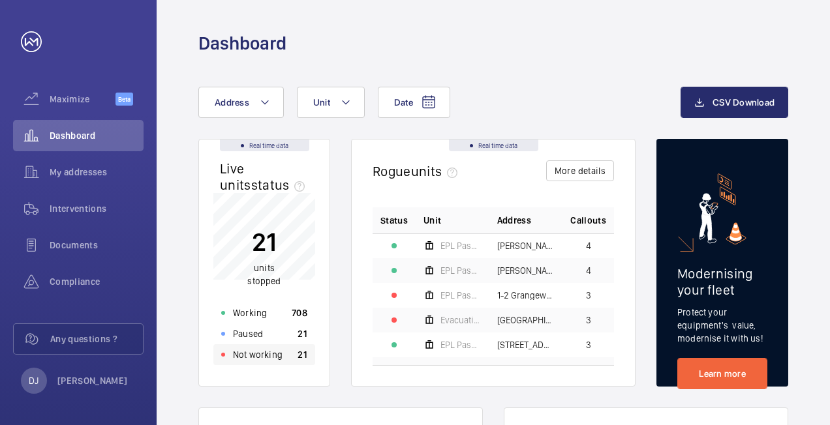
click at [262, 360] on p "Not working" at bounding box center [258, 354] width 50 height 13
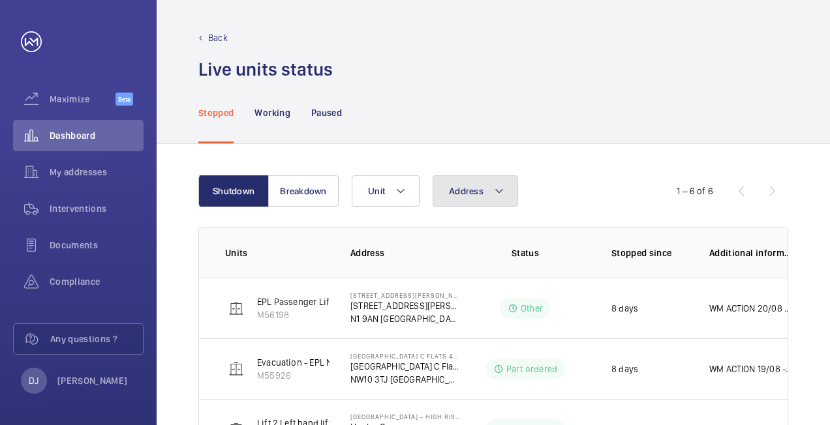
click at [474, 188] on span "Address" at bounding box center [466, 191] width 35 height 10
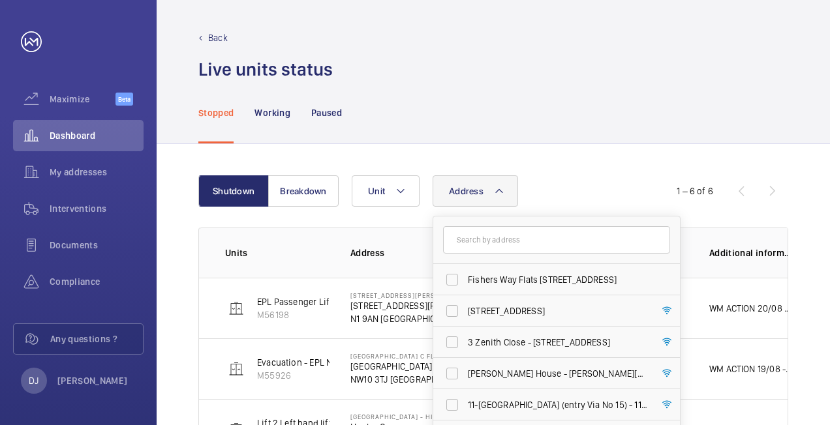
click at [491, 236] on input "text" at bounding box center [556, 239] width 227 height 27
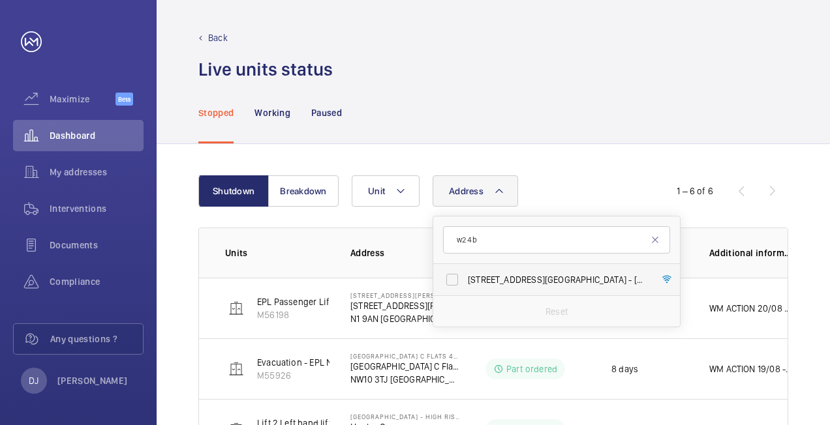
type input "w2 4b"
click at [516, 273] on span "[STREET_ADDRESS][GEOGRAPHIC_DATA] - [STREET_ADDRESS]" at bounding box center [557, 279] width 179 height 13
click at [465, 273] on input "[STREET_ADDRESS][GEOGRAPHIC_DATA] - [STREET_ADDRESS]" at bounding box center [452, 280] width 26 height 26
checkbox input "true"
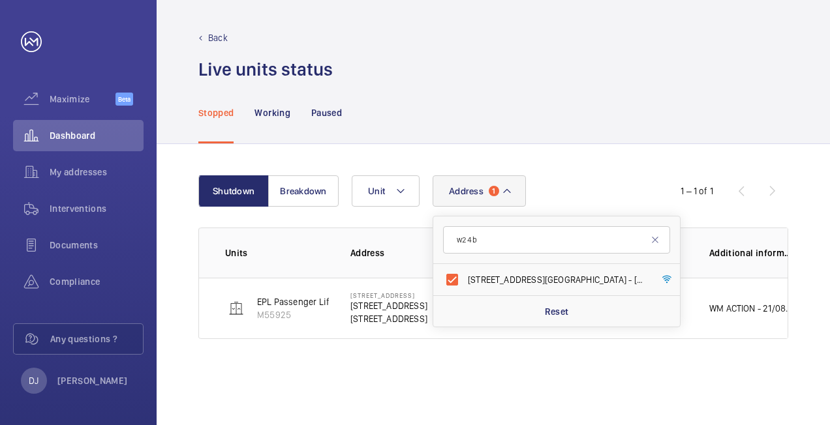
click at [615, 108] on div "Stopped Working Paused" at bounding box center [493, 113] width 590 height 62
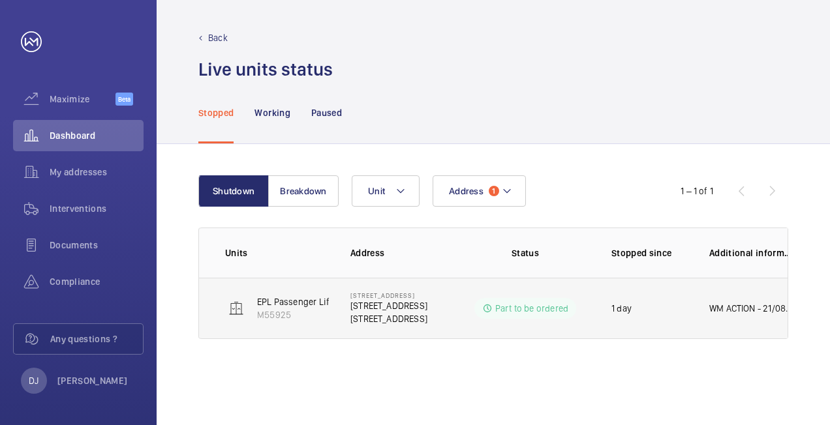
click at [727, 302] on p "WM ACTION - 21/08 - Lift newly out of warranty, no car guide shoes. Sourcing pa…" at bounding box center [751, 308] width 84 height 13
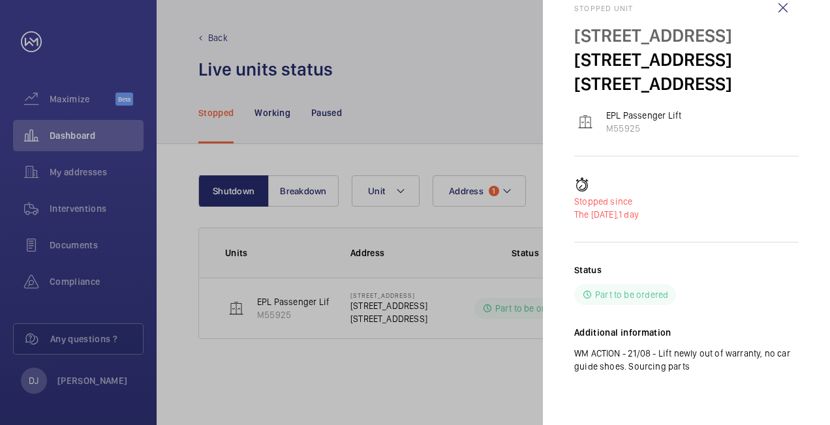
scroll to position [75, 0]
drag, startPoint x: 574, startPoint y: 31, endPoint x: 806, endPoint y: 369, distance: 410.3
click at [806, 369] on mat-sidenav "Stopped unit [GEOGRAPHIC_DATA] [STREET_ADDRESS] EPL Passenger Lift M55925 Stopp…" at bounding box center [686, 212] width 287 height 425
copy div "Stopped unit [GEOGRAPHIC_DATA] [STREET_ADDRESS] EPL Passenger Lift M55925 Stopp…"
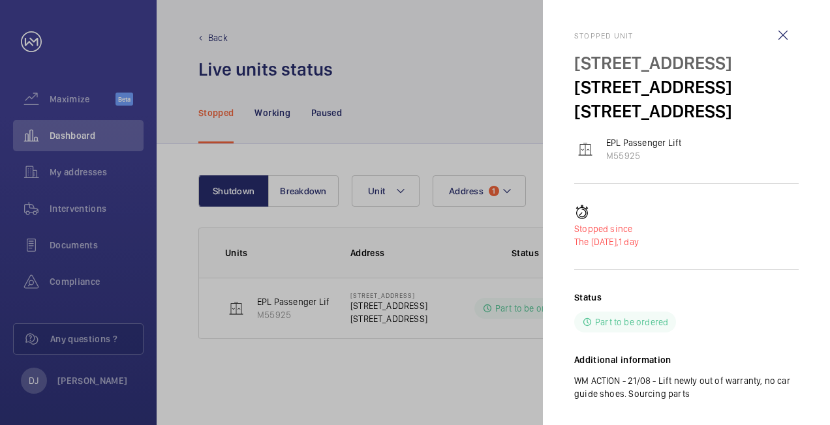
drag, startPoint x: 784, startPoint y: 39, endPoint x: 687, endPoint y: 0, distance: 105.4
click at [784, 38] on wm-front-icon-button at bounding box center [782, 35] width 31 height 31
